Goal: Find specific page/section: Find specific page/section

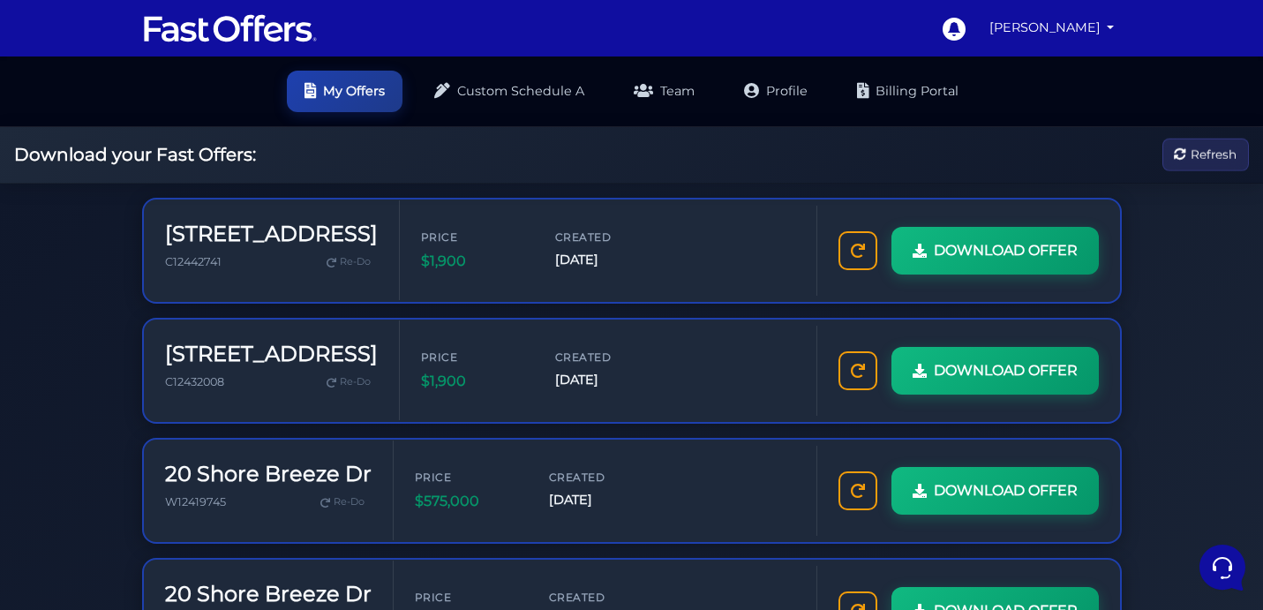
click at [244, 34] on img at bounding box center [230, 28] width 177 height 34
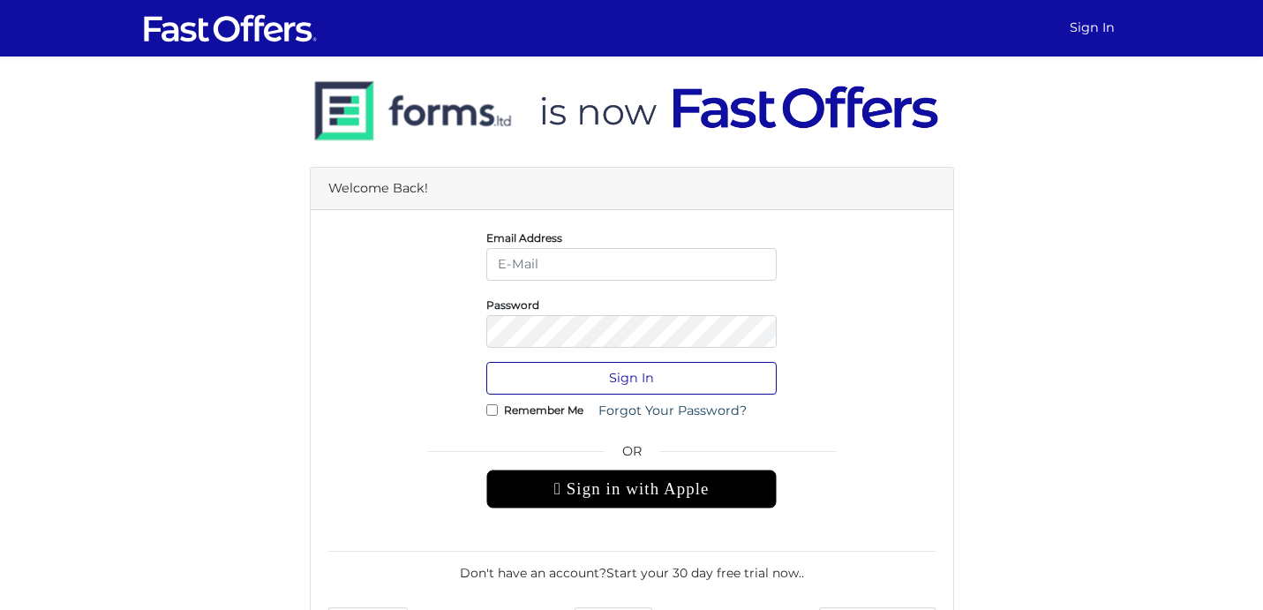
type input "[PERSON_NAME][EMAIL_ADDRESS][DOMAIN_NAME]"
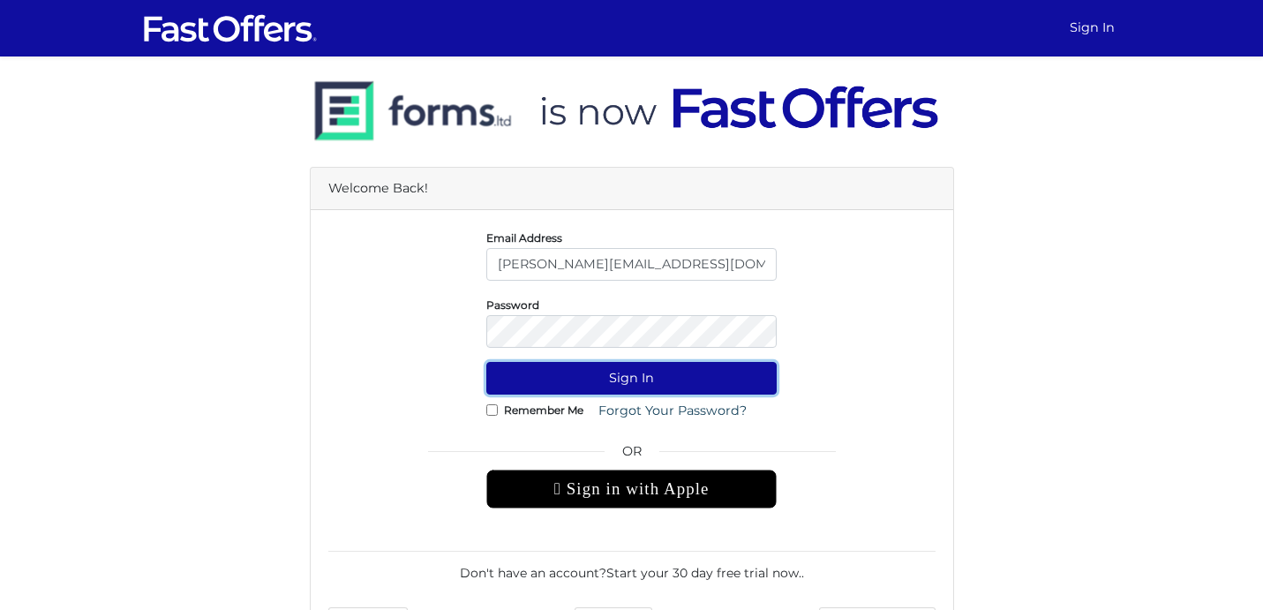
click at [646, 379] on button "Sign In" at bounding box center [631, 378] width 290 height 33
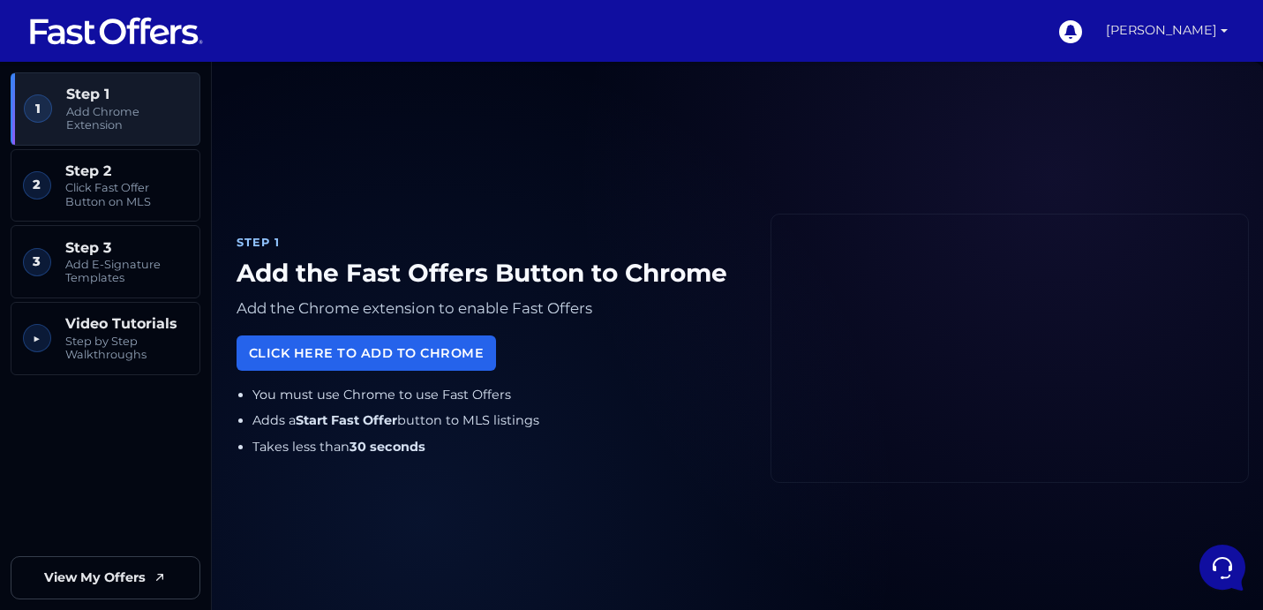
click at [1224, 32] on link "[PERSON_NAME]" at bounding box center [1167, 31] width 136 height 62
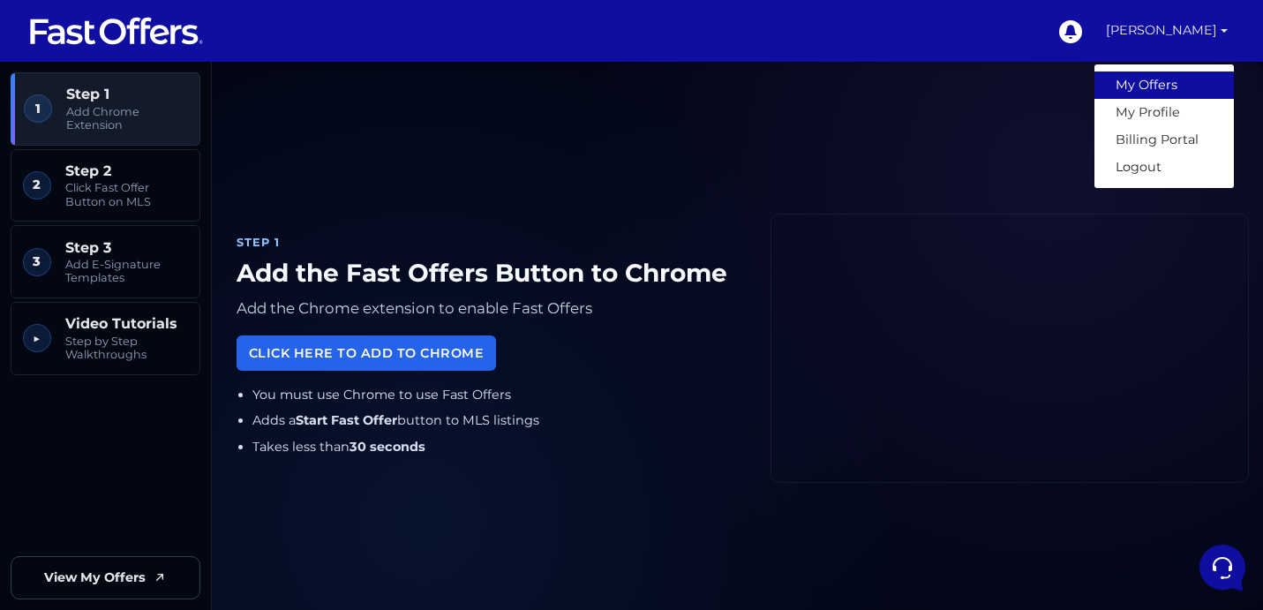
click at [1156, 81] on link "My Offers" at bounding box center [1163, 84] width 139 height 27
